Goal: Information Seeking & Learning: Check status

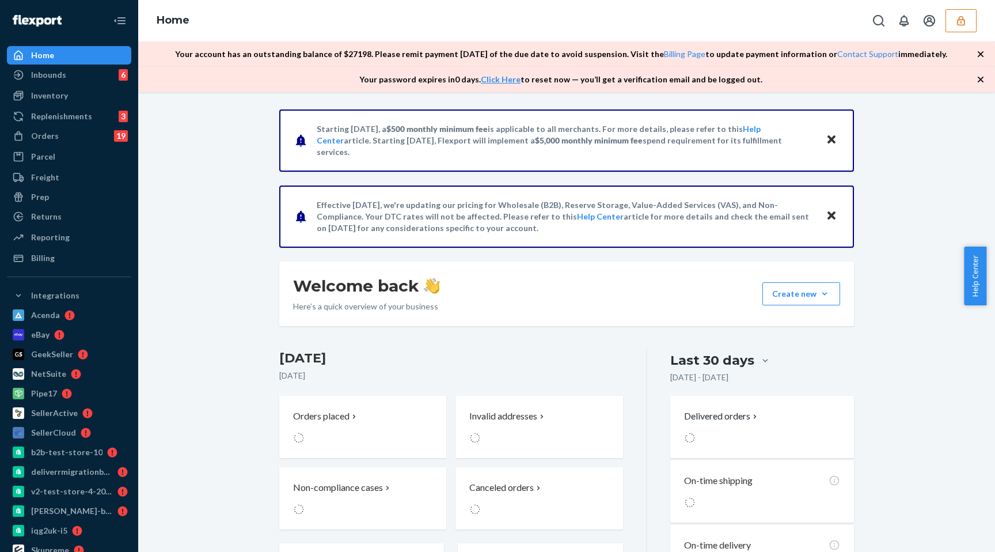
click at [955, 13] on button "button" at bounding box center [960, 20] width 31 height 23
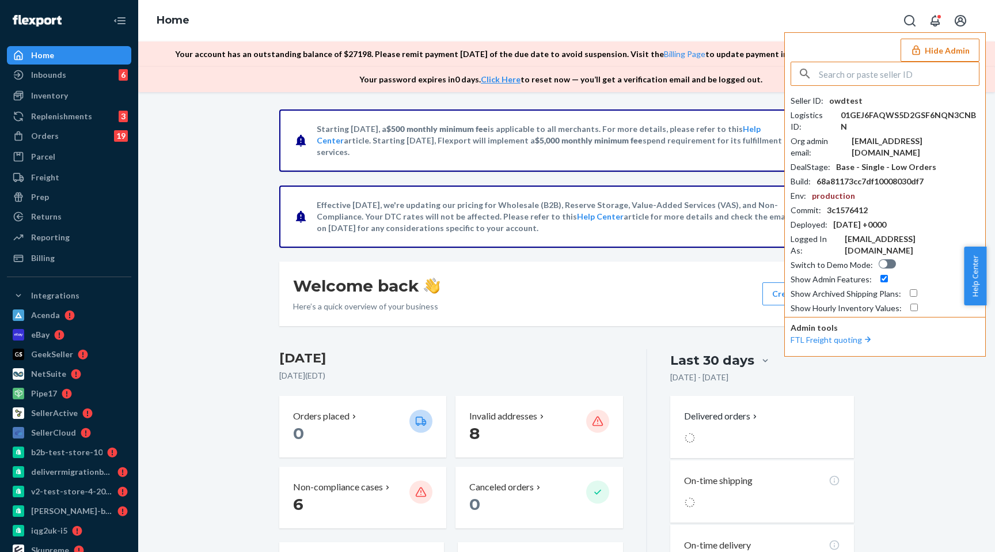
click at [873, 74] on input "text" at bounding box center [899, 73] width 160 height 23
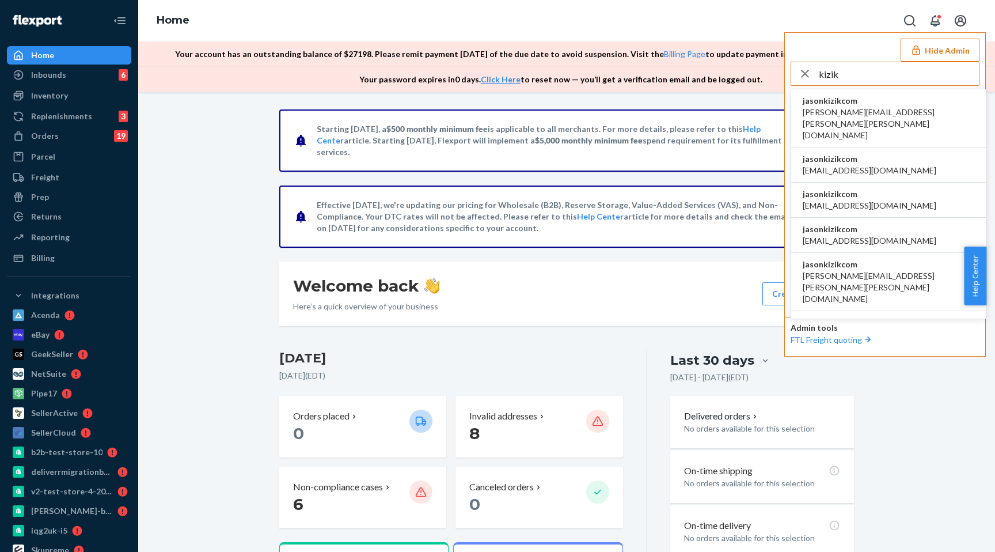
type input "kizik"
click at [860, 200] on span "apeel@kizik.com" at bounding box center [870, 206] width 134 height 12
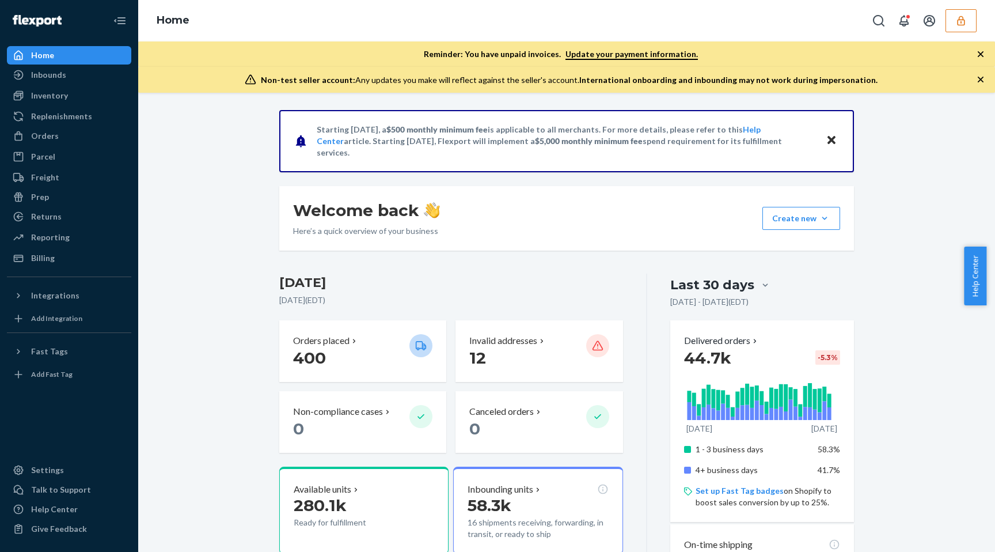
click at [974, 20] on button "button" at bounding box center [960, 20] width 31 height 23
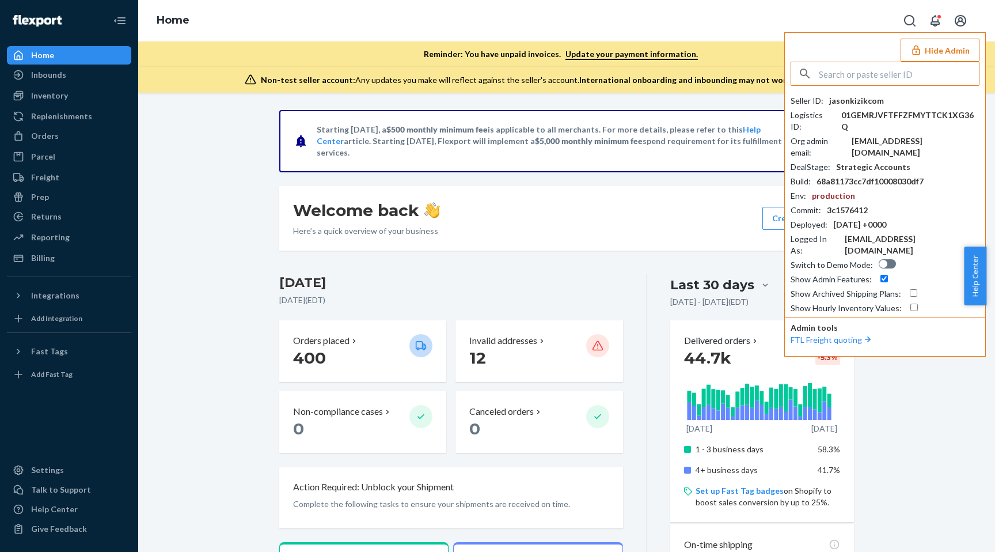
click at [853, 69] on input "text" at bounding box center [899, 73] width 160 height 23
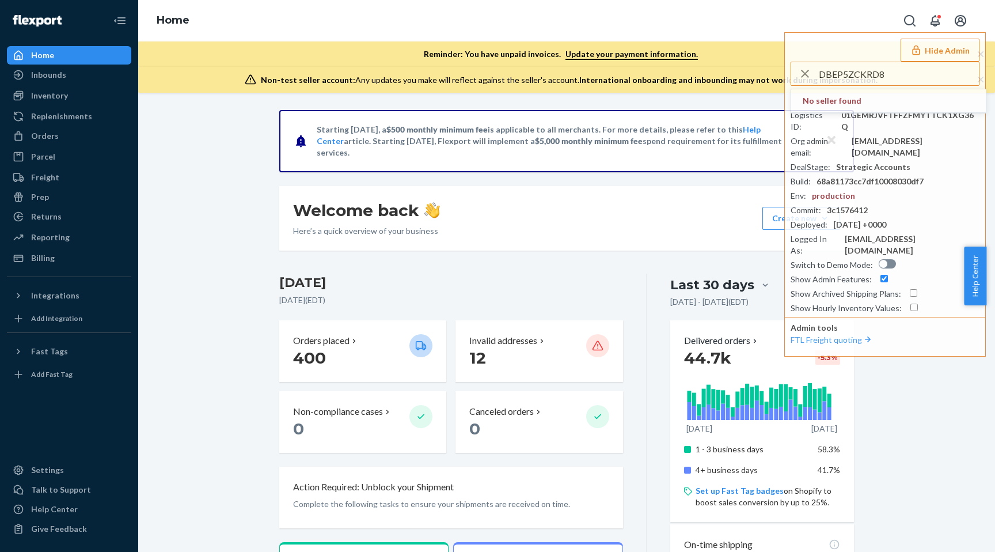
type input "DBEP5ZCKRD8"
drag, startPoint x: 208, startPoint y: 108, endPoint x: 78, endPoint y: 120, distance: 130.7
click at [208, 107] on div "Starting [DATE], a $500 monthly minimum fee is applicable to all merchants. For…" at bounding box center [566, 322] width 857 height 459
click at [48, 137] on div "Orders" at bounding box center [45, 136] width 28 height 12
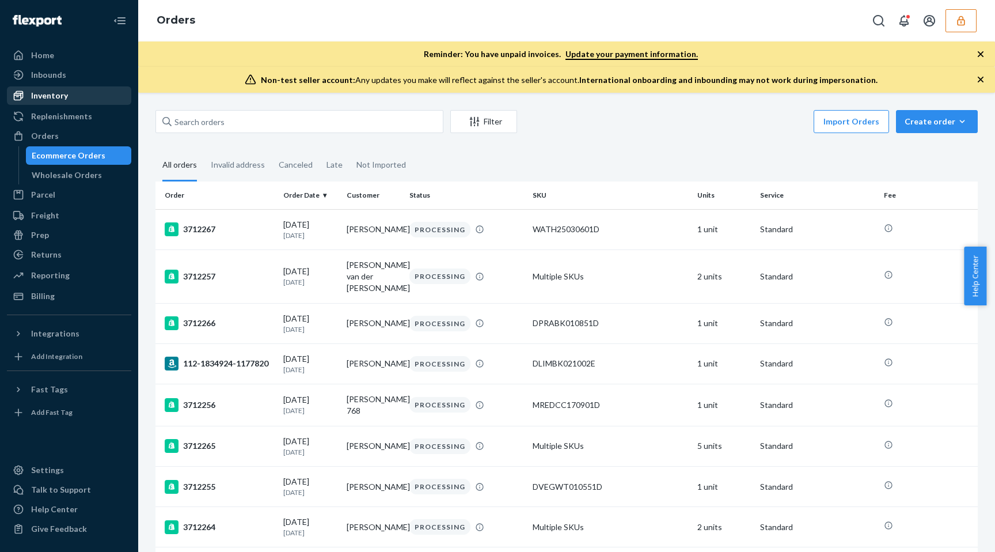
click at [48, 97] on div "Inventory" at bounding box center [49, 96] width 37 height 12
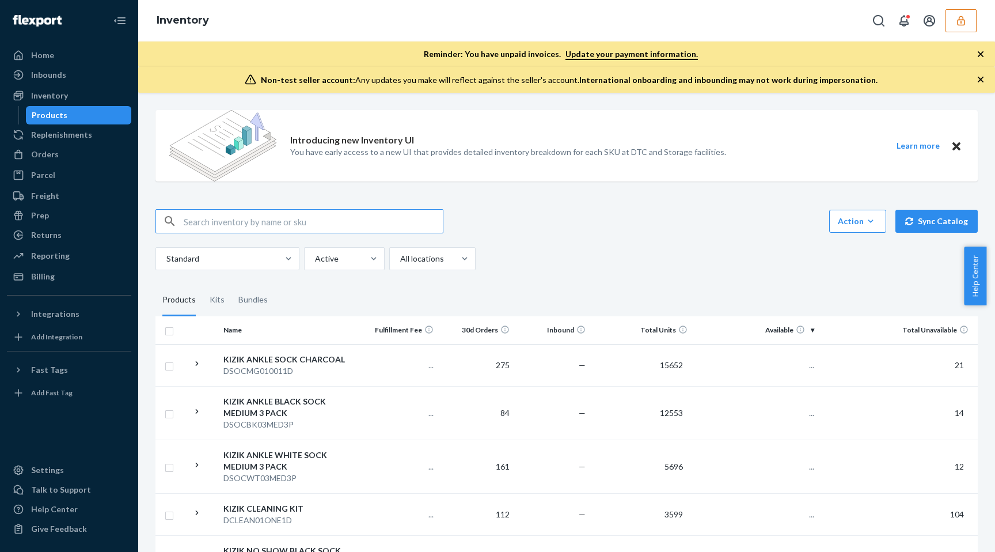
click at [324, 223] on input "text" at bounding box center [313, 221] width 259 height 23
type input "DBEP5ZCKRD8"
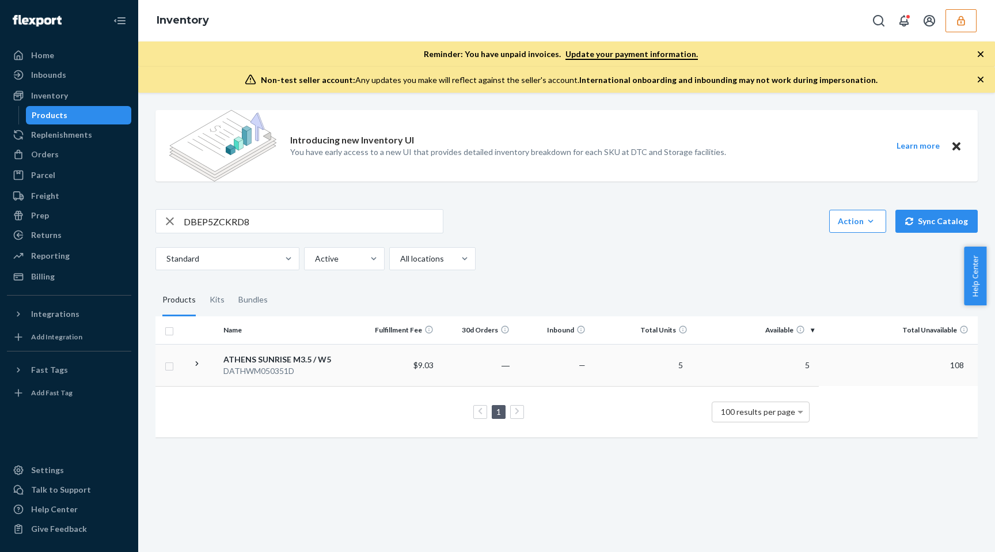
click at [298, 360] on div "ATHENS SUNRISE M3.5 / W5" at bounding box center [290, 359] width 134 height 12
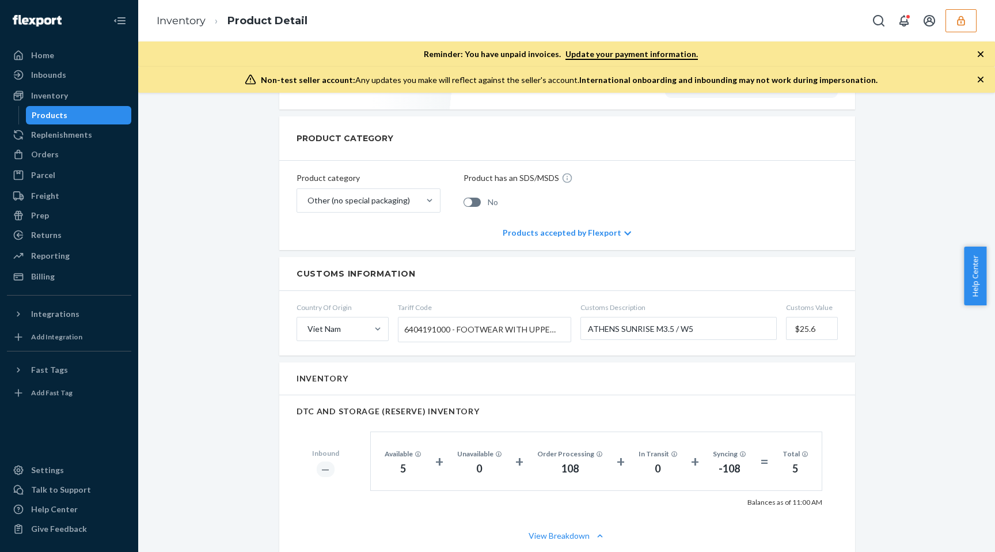
scroll to position [606, 0]
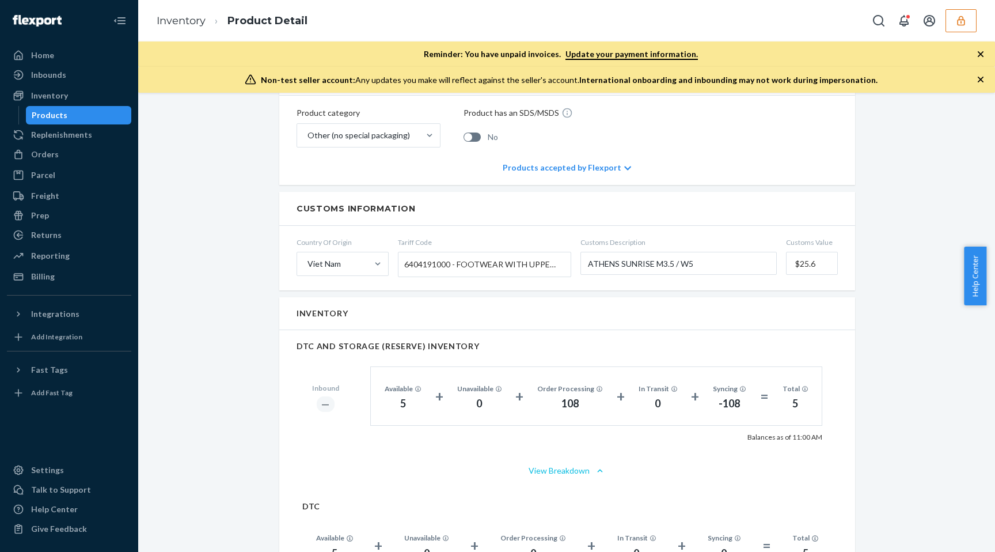
click at [574, 465] on button "View Breakdown" at bounding box center [566, 471] width 541 height 12
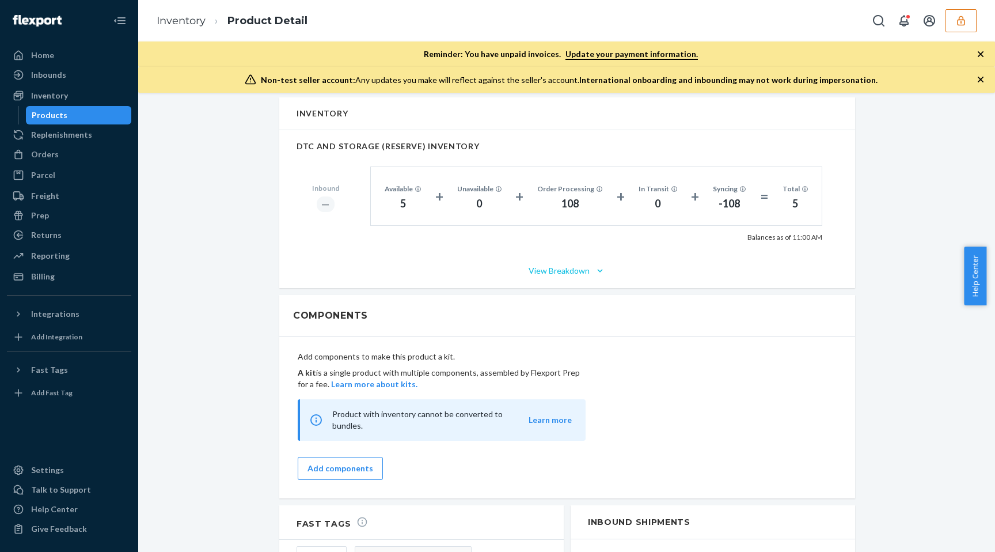
click at [594, 265] on icon "button" at bounding box center [600, 271] width 12 height 12
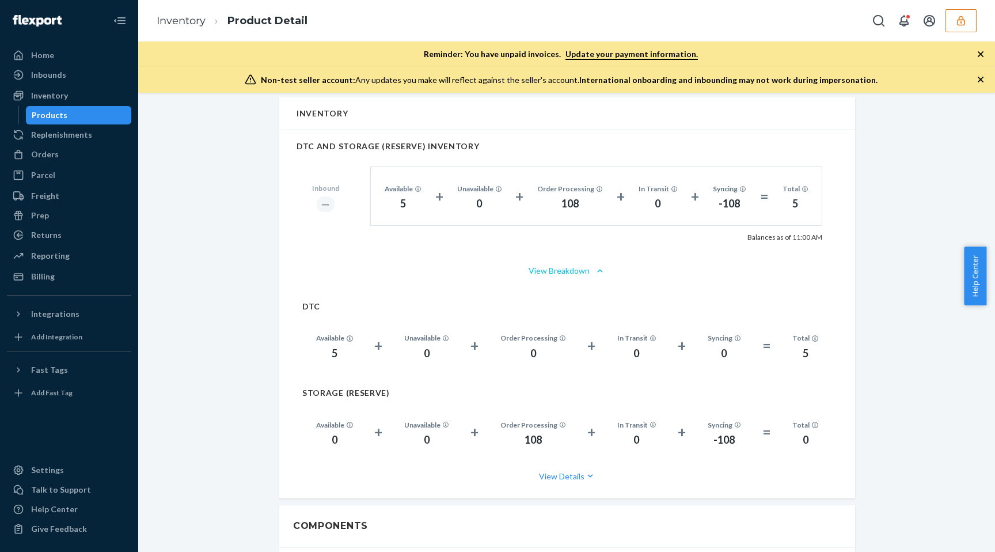
scroll to position [845, 0]
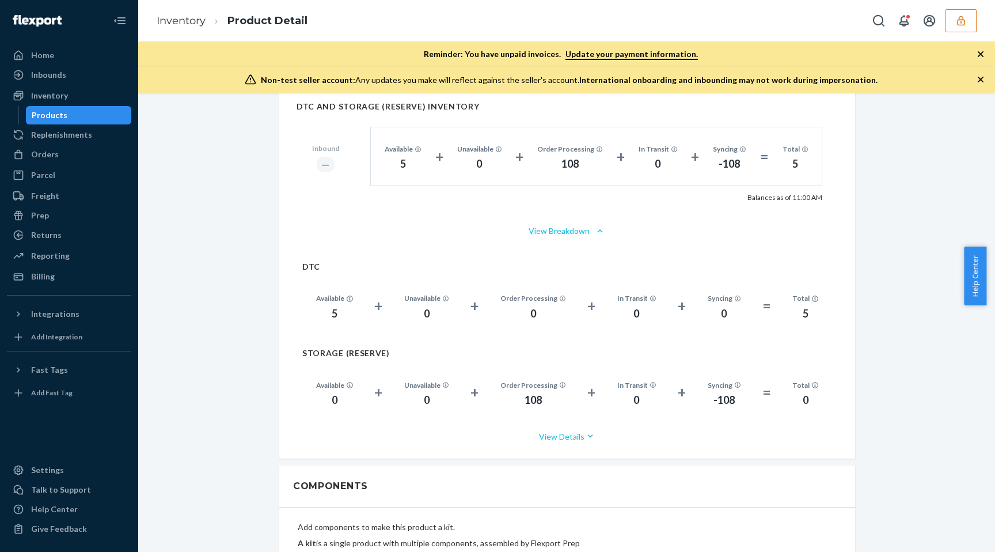
click at [545, 421] on button "View Details" at bounding box center [567, 436] width 530 height 31
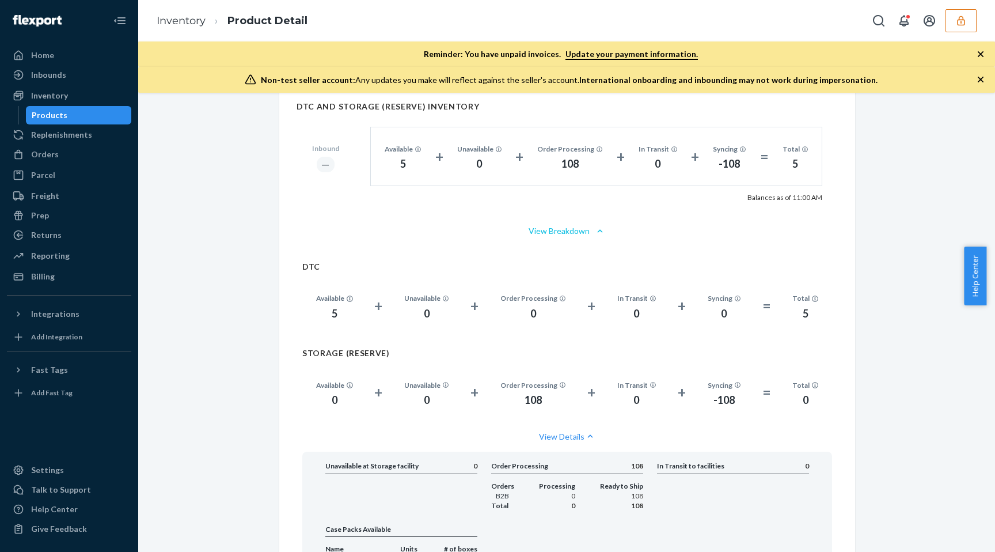
scroll to position [964, 0]
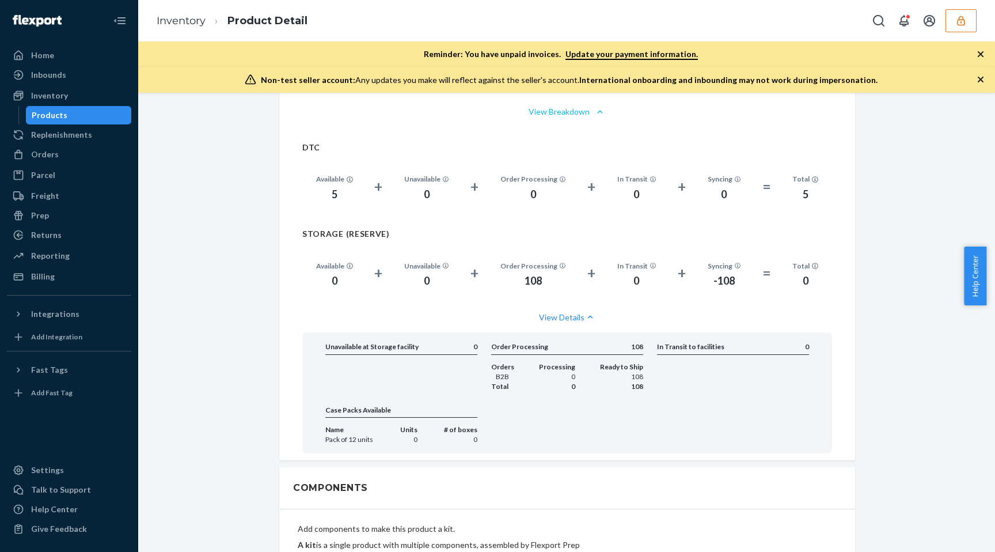
click at [595, 346] on div "Order Processing 108 Orders B2B Total Processing 0 0 Ready to Ship 108 108" at bounding box center [567, 366] width 152 height 50
drag, startPoint x: 649, startPoint y: 371, endPoint x: 486, endPoint y: 356, distance: 163.0
click at [486, 356] on div "Unavailable at Storage facility 0 Order Processing 108 Orders B2B Total Process…" at bounding box center [567, 392] width 484 height 102
drag, startPoint x: 539, startPoint y: 364, endPoint x: 587, endPoint y: 371, distance: 48.4
click at [539, 371] on span "0" at bounding box center [557, 376] width 36 height 10
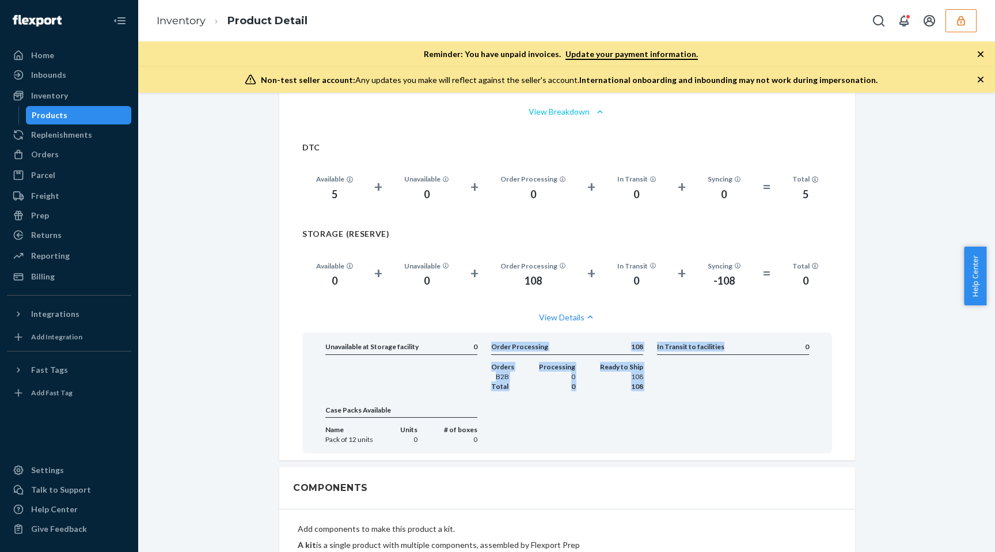
drag, startPoint x: 591, startPoint y: 366, endPoint x: 480, endPoint y: 332, distance: 116.9
click at [480, 341] on div "Unavailable at Storage facility 0 Order Processing 108 Orders B2B Total Process…" at bounding box center [567, 392] width 484 height 102
drag, startPoint x: 481, startPoint y: 330, endPoint x: 642, endPoint y: 376, distance: 168.0
click at [641, 377] on div "Unavailable at Storage facility 0 Order Processing 108 Orders B2B Total Process…" at bounding box center [567, 392] width 484 height 102
